Goal: Task Accomplishment & Management: Manage account settings

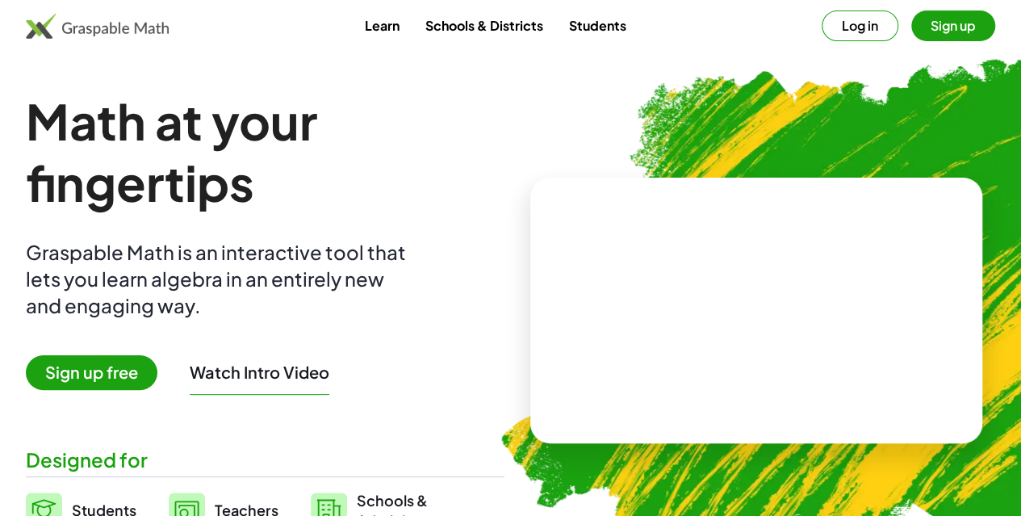
click at [925, 25] on button "Sign up" at bounding box center [953, 25] width 84 height 31
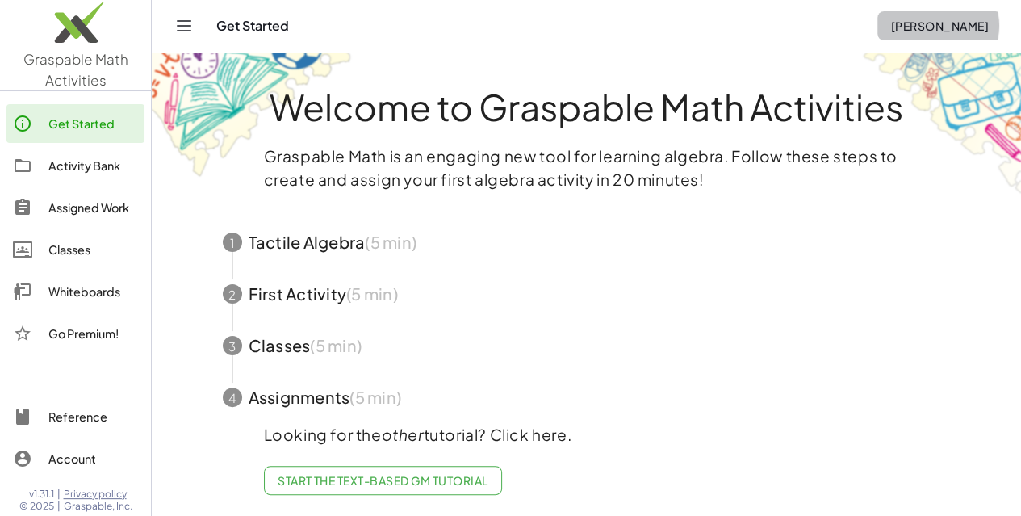
click at [934, 28] on span "[PERSON_NAME]" at bounding box center [939, 26] width 98 height 15
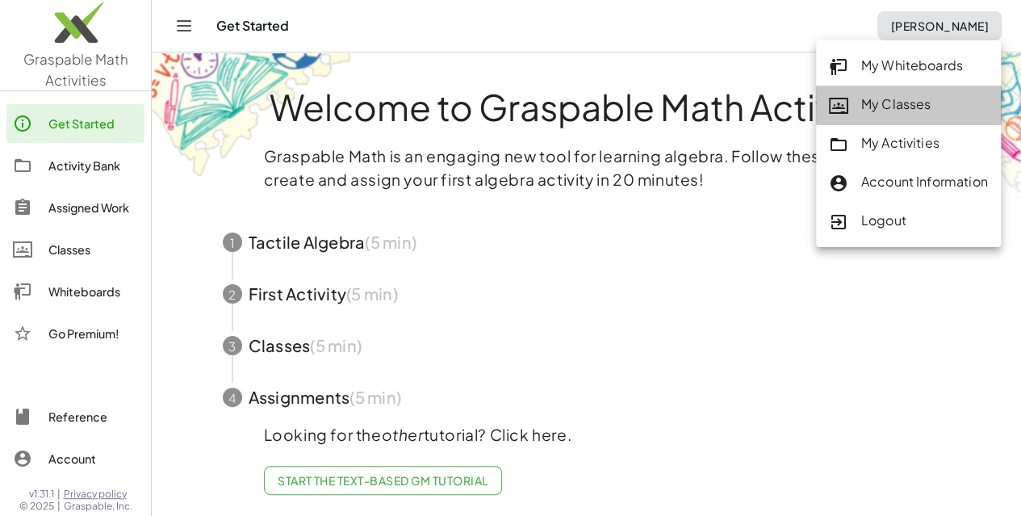
click at [926, 98] on div "My Classes" at bounding box center [908, 104] width 159 height 21
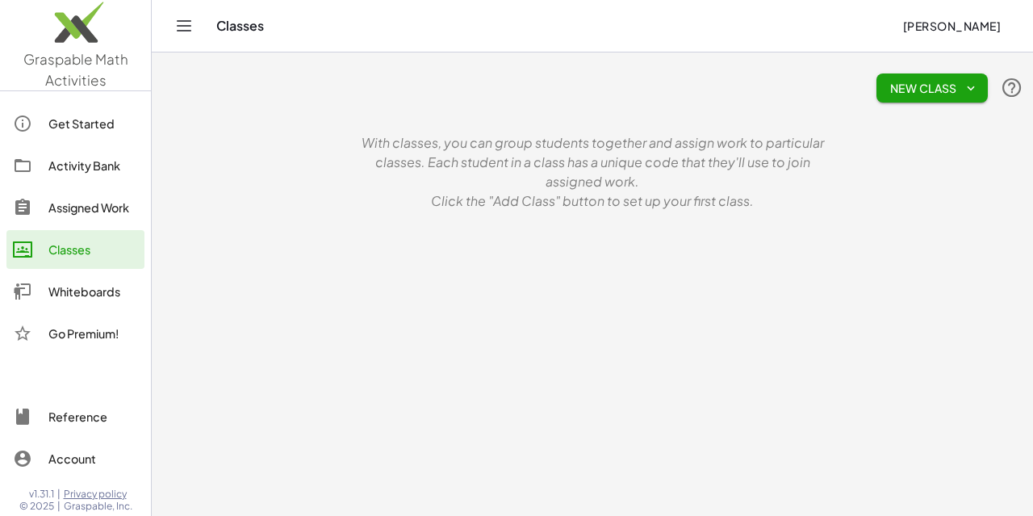
click at [930, 99] on button "New Class" at bounding box center [931, 87] width 111 height 29
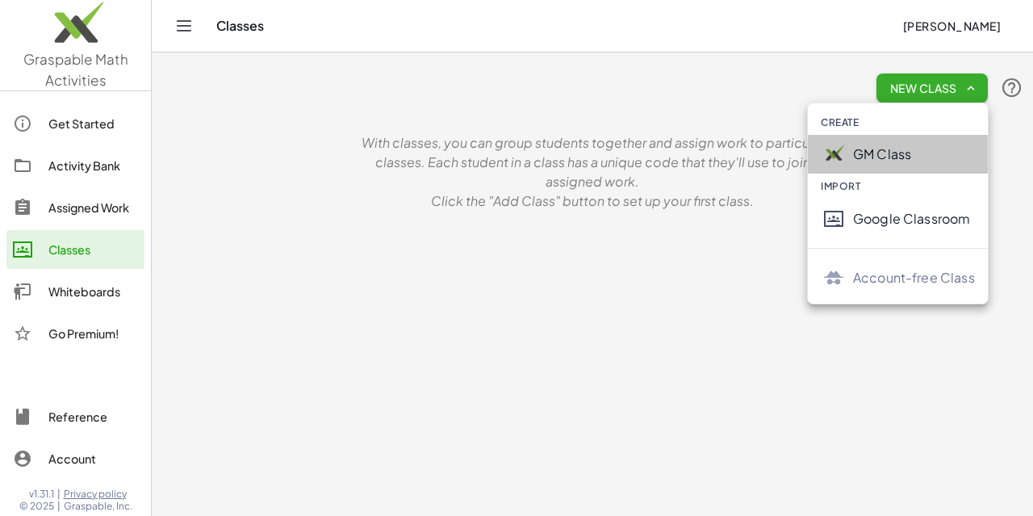
click at [897, 146] on div "GM Class" at bounding box center [914, 153] width 122 height 19
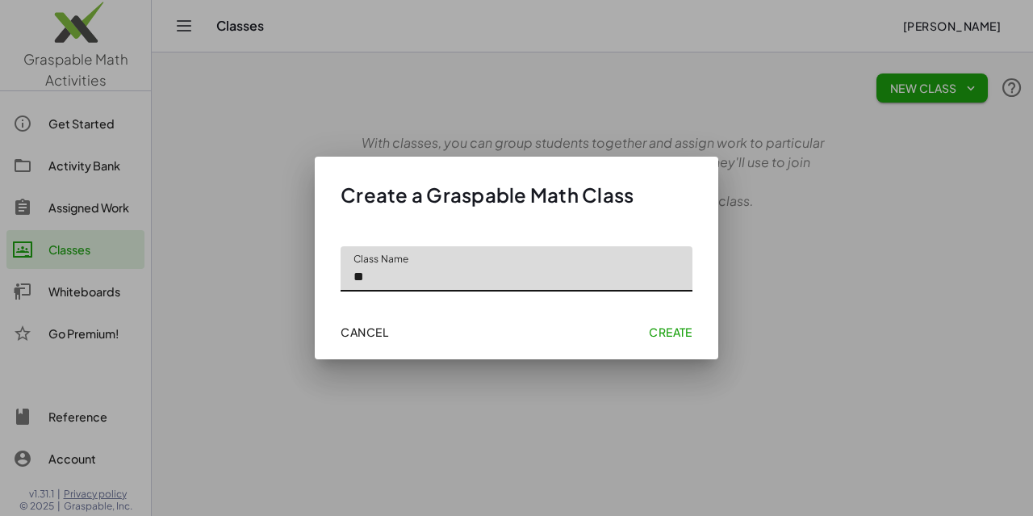
type input "*"
type input "**********"
click at [685, 332] on span "Create" at bounding box center [671, 331] width 44 height 15
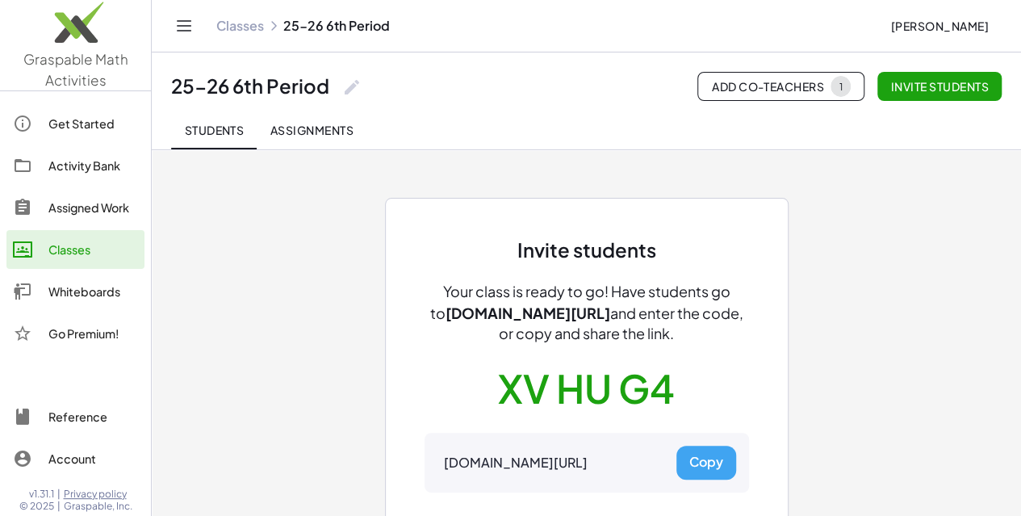
click at [444, 461] on div "[DOMAIN_NAME][URL]" at bounding box center [516, 462] width 144 height 17
drag, startPoint x: 443, startPoint y: 461, endPoint x: 642, endPoint y: 464, distance: 198.5
click at [587, 466] on div "[DOMAIN_NAME][URL]" at bounding box center [516, 462] width 144 height 17
copy div "[DOMAIN_NAME][URL]"
drag, startPoint x: 502, startPoint y: 374, endPoint x: 617, endPoint y: 381, distance: 115.6
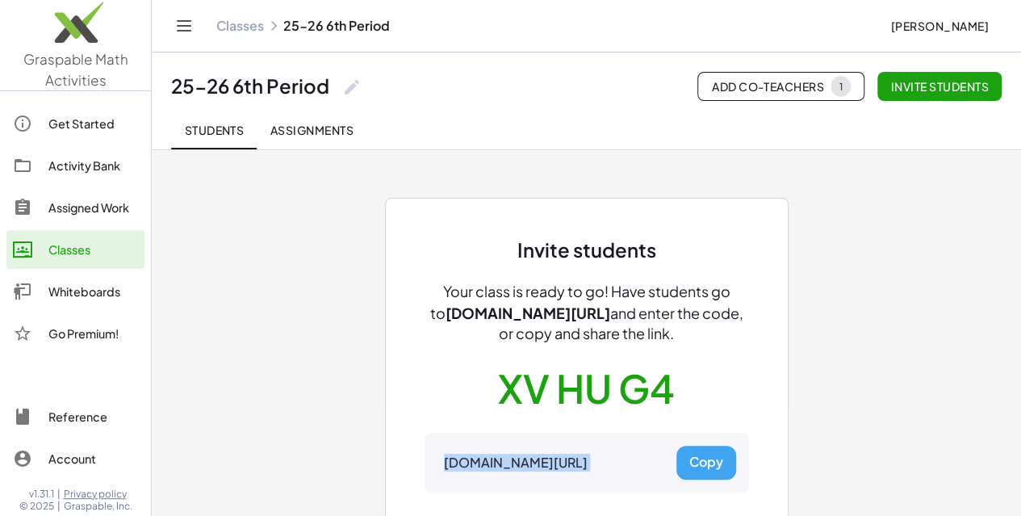
click at [617, 381] on button "XV HU G4" at bounding box center [586, 388] width 177 height 50
